Goal: Information Seeking & Learning: Compare options

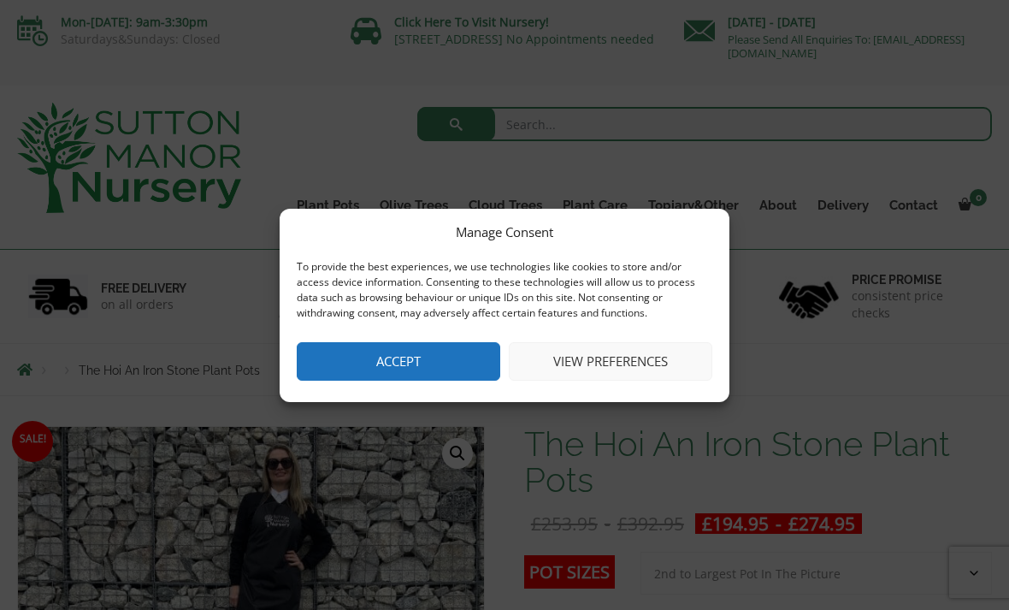
click at [442, 363] on button "Accept" at bounding box center [399, 361] width 204 height 38
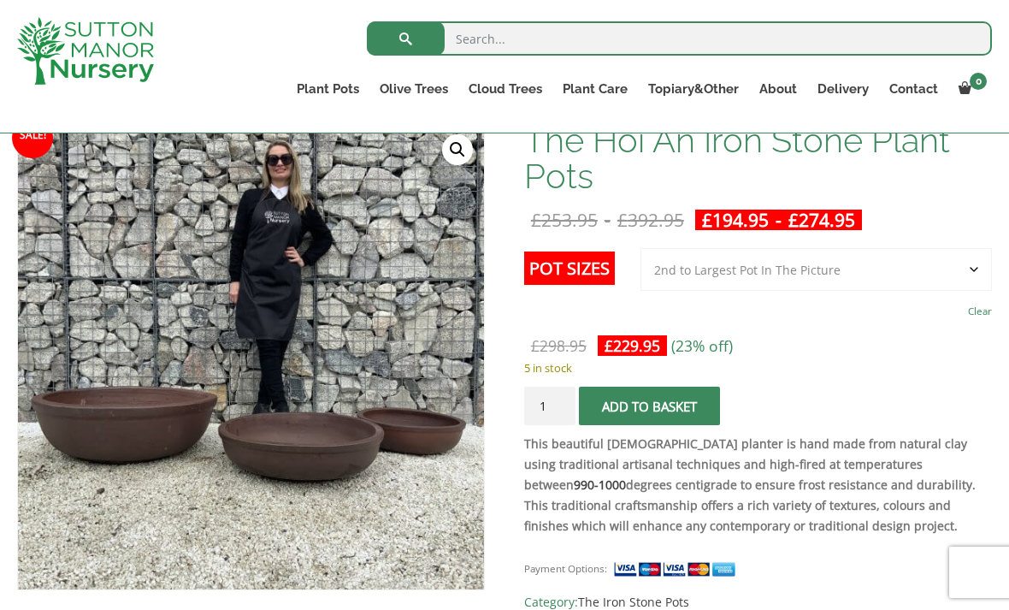
scroll to position [287, 0]
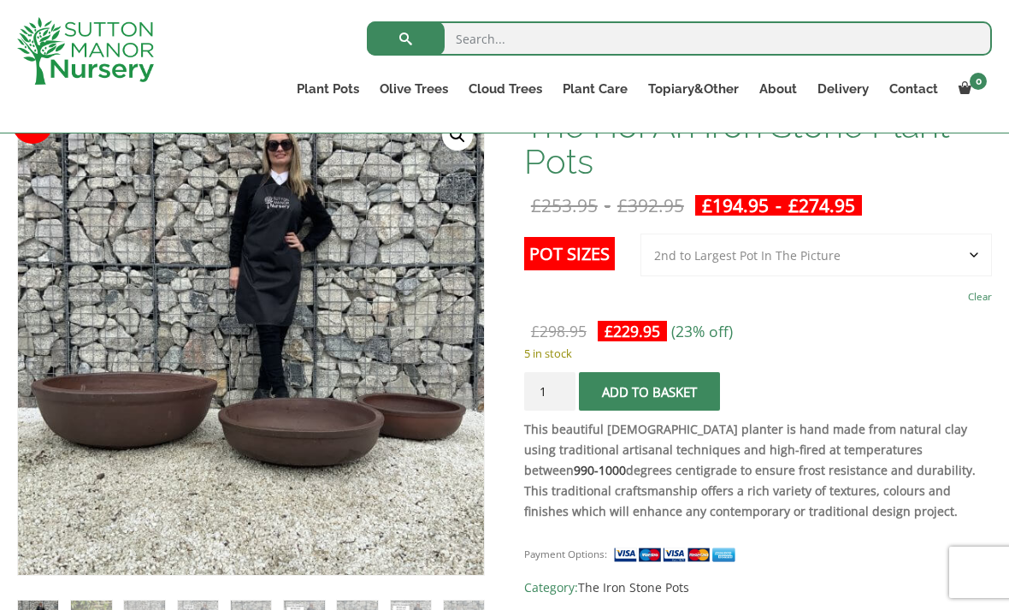
click at [757, 261] on select "Choose an option 3rd to Largest Pot In The Picture 2nd to Largest Pot In The Pi…" at bounding box center [817, 255] width 352 height 43
select select "Largest pot In The Picture"
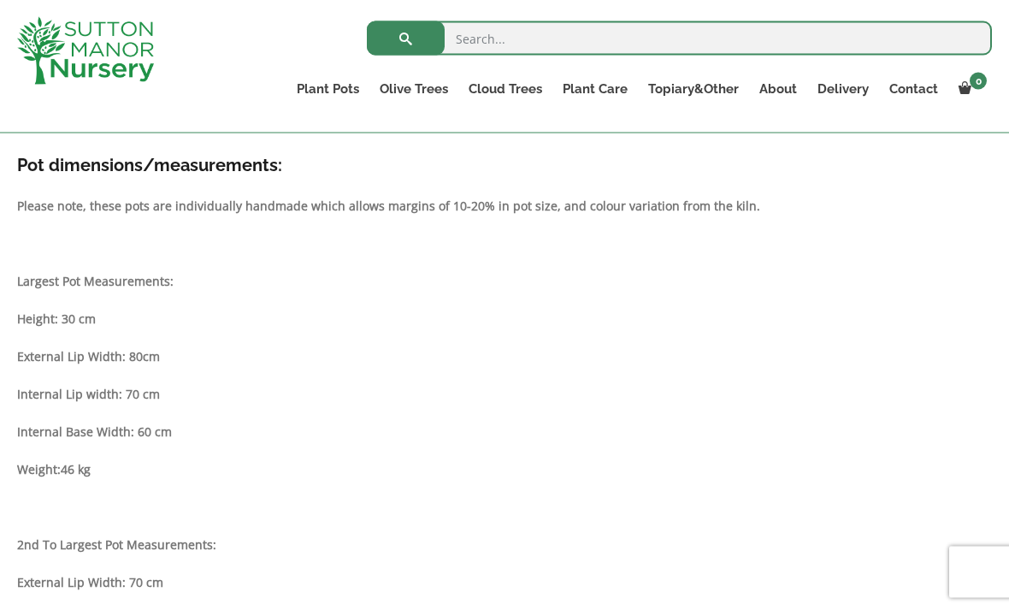
scroll to position [861, 0]
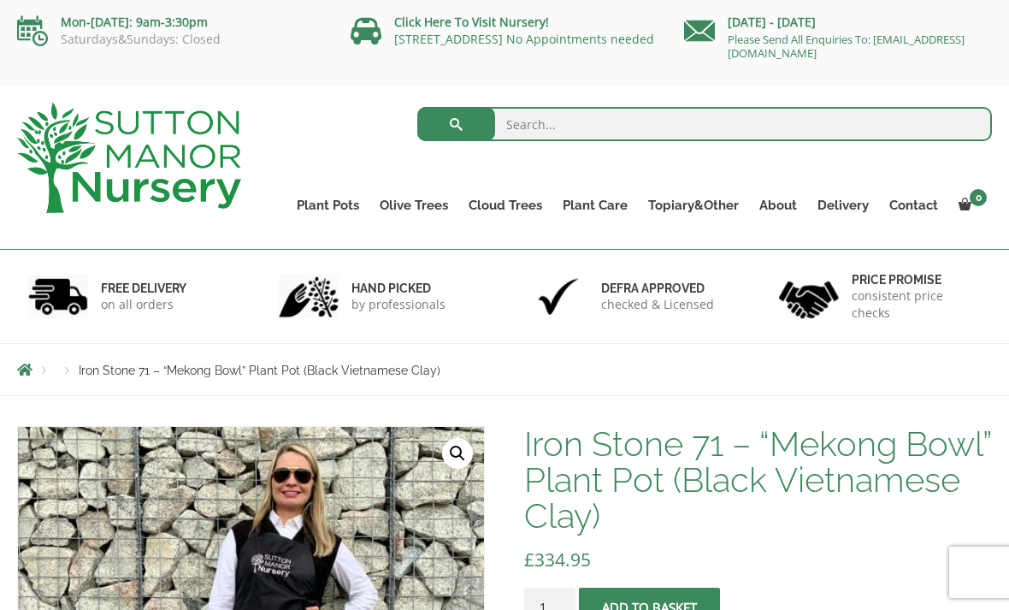
click at [688, 135] on input "search" at bounding box center [705, 124] width 576 height 34
type input "Ironstone"
click at [456, 124] on button "submit" at bounding box center [456, 124] width 78 height 34
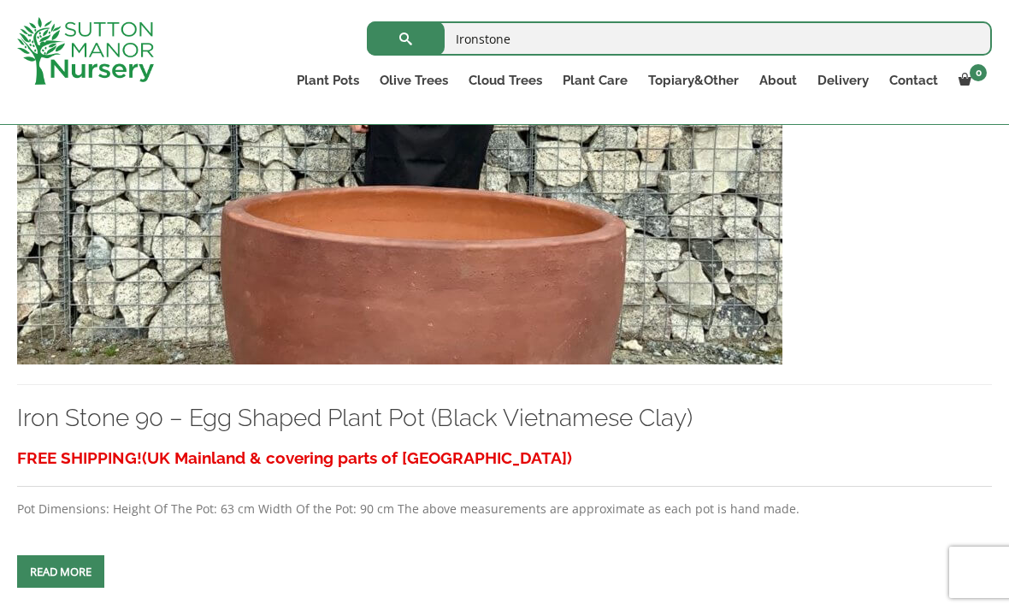
scroll to position [4805, 0]
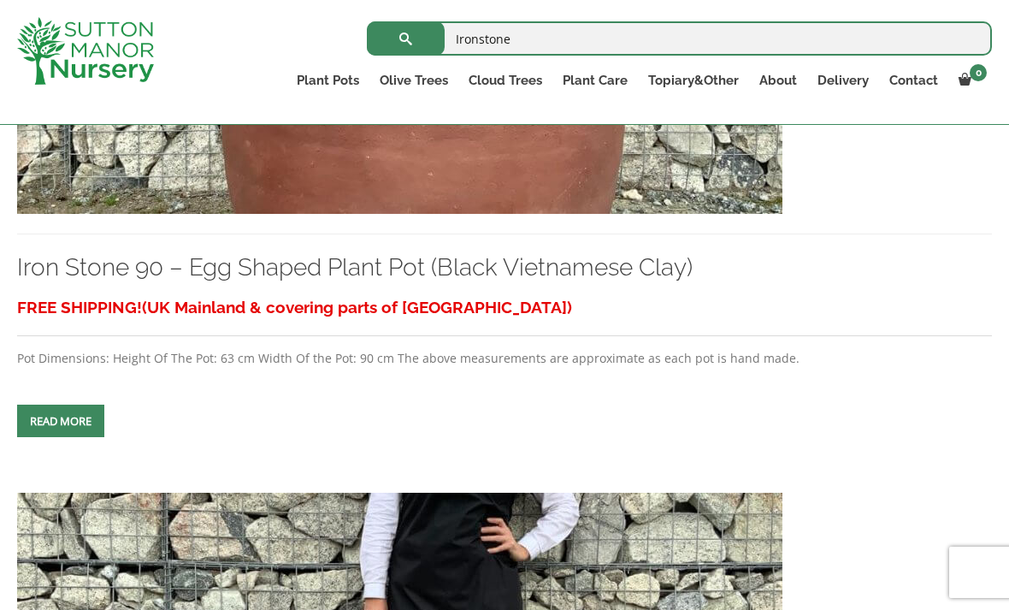
click at [145, 214] on img at bounding box center [400, 30] width 766 height 368
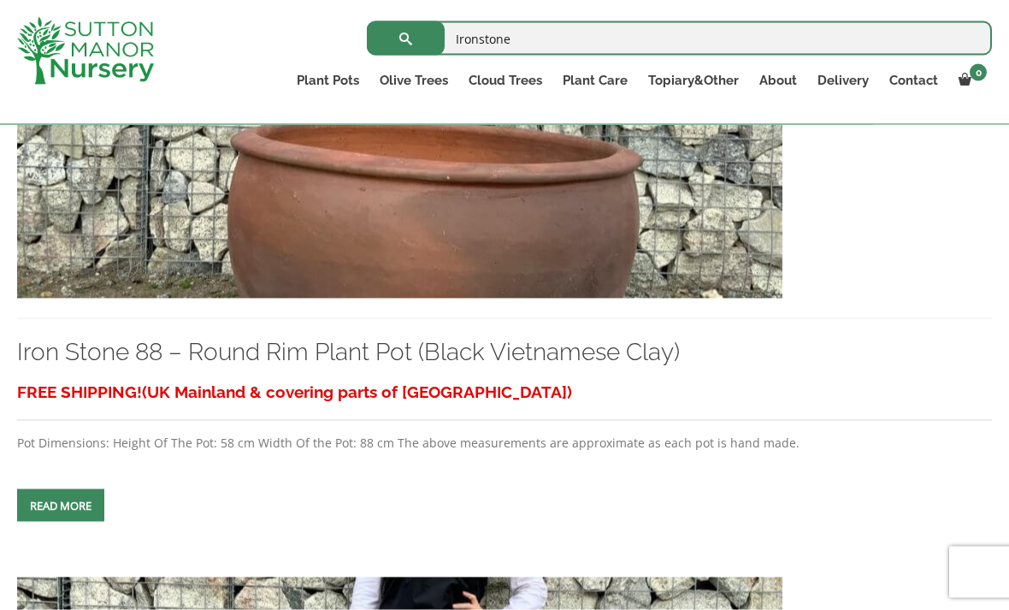
scroll to position [4085, 0]
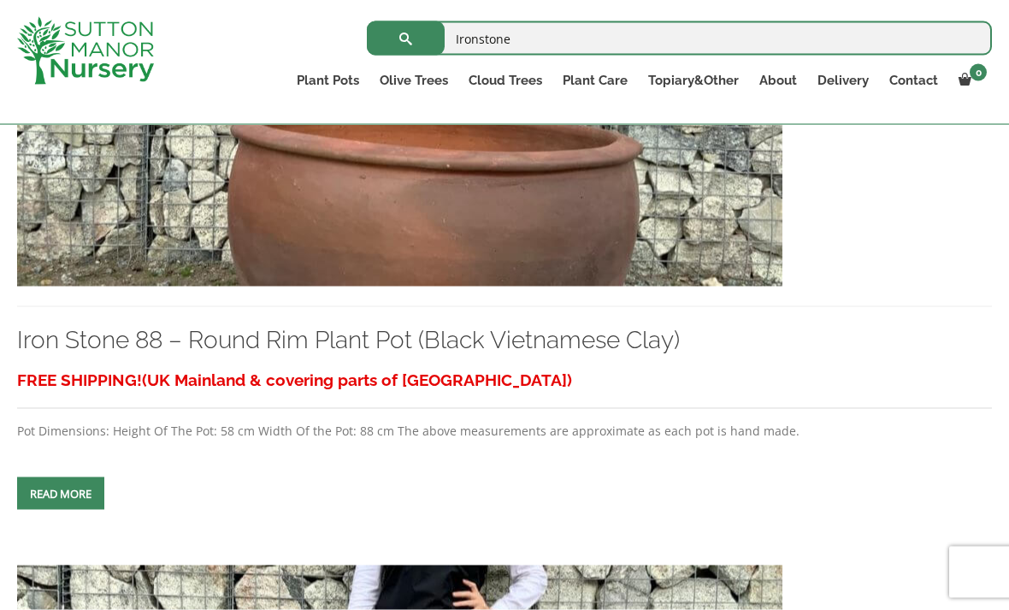
click at [176, 287] on img at bounding box center [400, 103] width 766 height 368
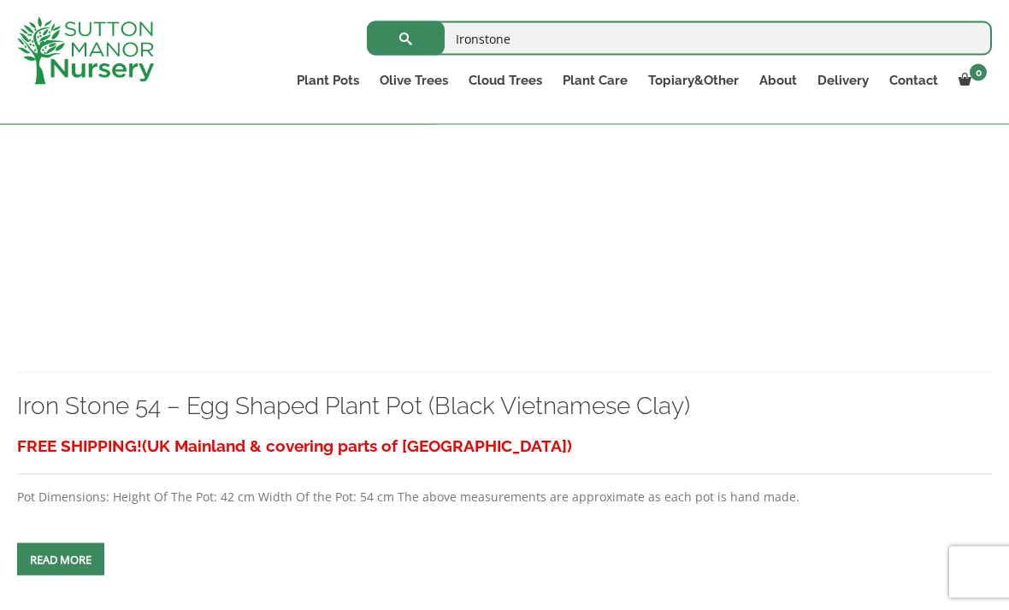
scroll to position [5922, 0]
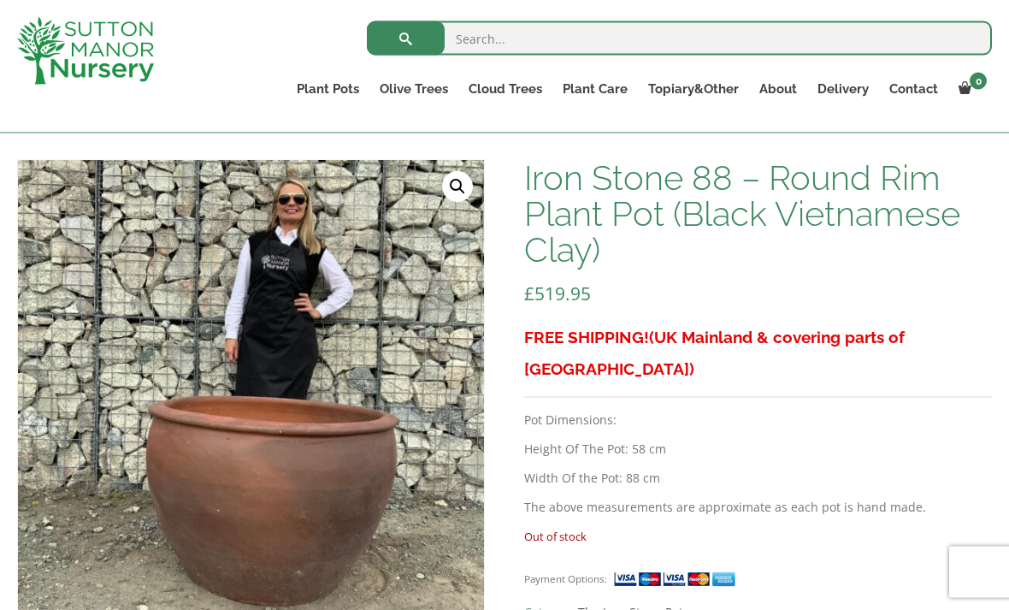
scroll to position [234, 0]
